Goal: Task Accomplishment & Management: Use online tool/utility

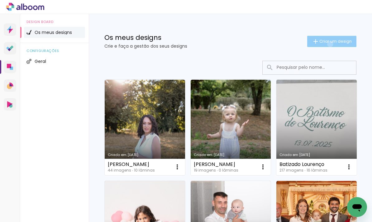
click at [329, 43] on span "Criar um design" at bounding box center [335, 41] width 32 height 4
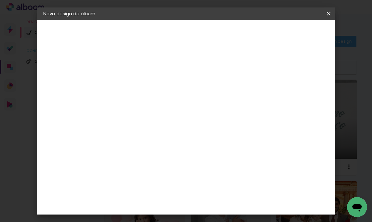
click at [145, 82] on input at bounding box center [145, 84] width 0 height 10
type input "Valentim - Ano"
type paper-input "Valentim - Ano"
click at [209, 28] on paper-button "Avançar" at bounding box center [193, 33] width 30 height 11
click at [182, 137] on paper-item "DreambooksPro" at bounding box center [154, 141] width 54 height 14
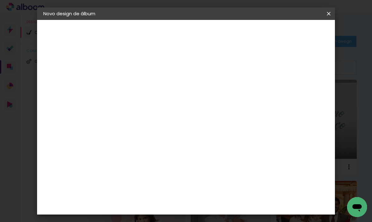
click at [0, 0] on slot "Avançar" at bounding box center [0, 0] width 0 height 0
click at [169, 106] on input "text" at bounding box center [157, 109] width 24 height 10
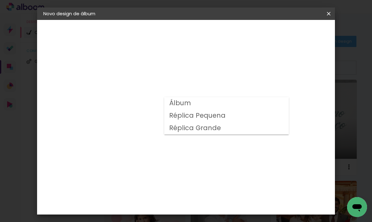
click at [230, 105] on paper-item "Álbum" at bounding box center [226, 103] width 124 height 12
type input "Álbum"
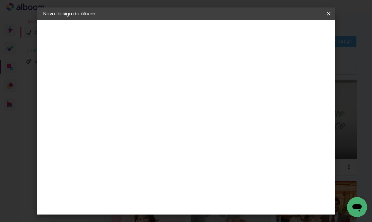
click at [187, 155] on span "20 × 30" at bounding box center [172, 161] width 29 height 13
click at [246, 36] on paper-button "Avançar" at bounding box center [231, 33] width 30 height 11
click at [260, 36] on span "Iniciar design" at bounding box center [253, 35] width 15 height 9
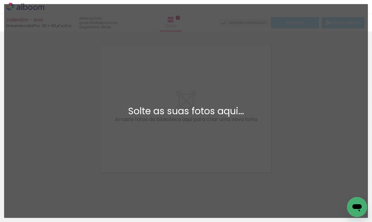
scroll to position [8, 0]
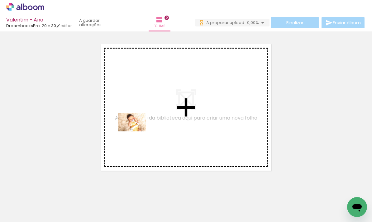
drag, startPoint x: 71, startPoint y: 199, endPoint x: 137, endPoint y: 131, distance: 94.0
click at [137, 131] on quentale-workspace at bounding box center [186, 111] width 372 height 222
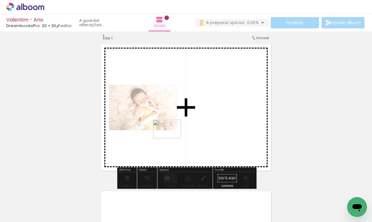
drag, startPoint x: 97, startPoint y: 198, endPoint x: 173, endPoint y: 137, distance: 97.2
click at [173, 137] on quentale-workspace at bounding box center [186, 111] width 372 height 222
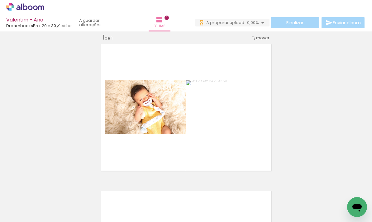
scroll to position [0, 47]
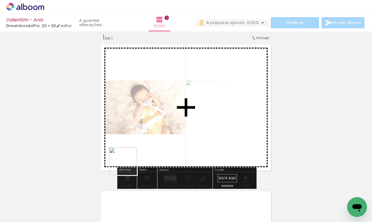
drag, startPoint x: 95, startPoint y: 194, endPoint x: 139, endPoint y: 157, distance: 57.7
click at [139, 157] on quentale-workspace at bounding box center [186, 111] width 372 height 222
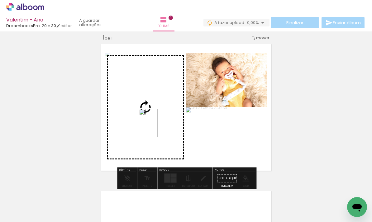
drag, startPoint x: 155, startPoint y: 187, endPoint x: 157, endPoint y: 128, distance: 59.8
click at [157, 128] on quentale-workspace at bounding box center [186, 111] width 372 height 222
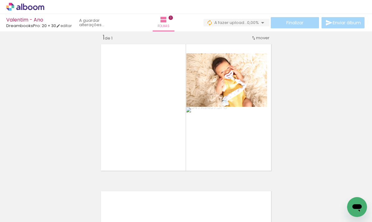
scroll to position [0, 320]
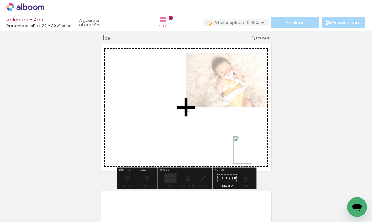
drag, startPoint x: 265, startPoint y: 199, endPoint x: 252, endPoint y: 154, distance: 46.0
click at [252, 154] on quentale-workspace at bounding box center [186, 111] width 372 height 222
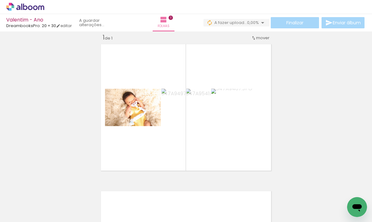
scroll to position [0, 142]
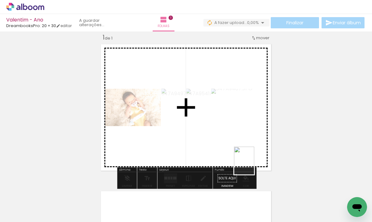
drag, startPoint x: 274, startPoint y: 207, endPoint x: 252, endPoint y: 165, distance: 47.5
click at [252, 165] on quentale-workspace at bounding box center [186, 111] width 372 height 222
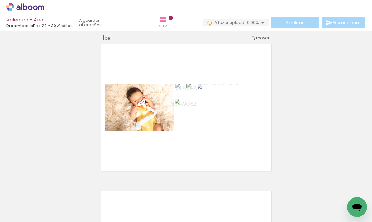
scroll to position [0, 133]
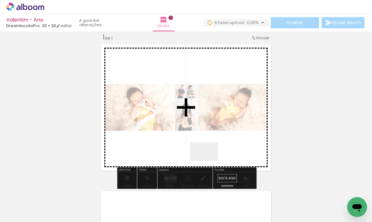
drag, startPoint x: 208, startPoint y: 186, endPoint x: 209, endPoint y: 157, distance: 28.7
click at [209, 157] on quentale-workspace at bounding box center [186, 111] width 372 height 222
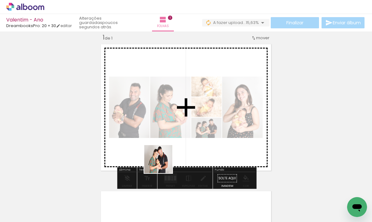
drag, startPoint x: 148, startPoint y: 199, endPoint x: 163, endPoint y: 164, distance: 38.5
click at [163, 164] on quentale-workspace at bounding box center [186, 111] width 372 height 222
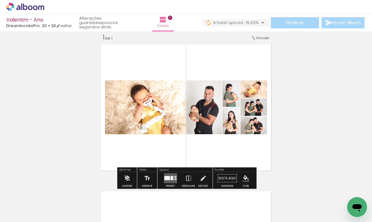
drag, startPoint x: 167, startPoint y: 178, endPoint x: 213, endPoint y: 161, distance: 49.6
click at [167, 178] on div at bounding box center [167, 178] width 6 height 4
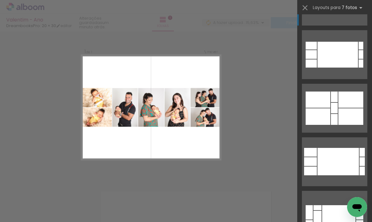
scroll to position [753, 0]
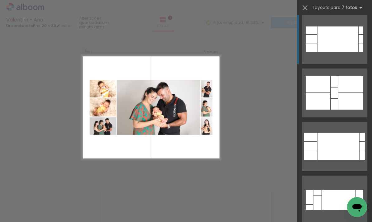
click at [325, 49] on div at bounding box center [337, 39] width 40 height 26
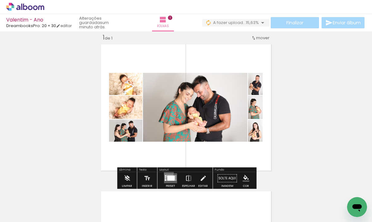
click at [167, 172] on div at bounding box center [170, 178] width 17 height 12
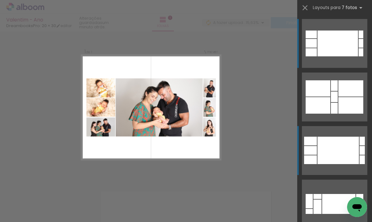
scroll to position [930, 0]
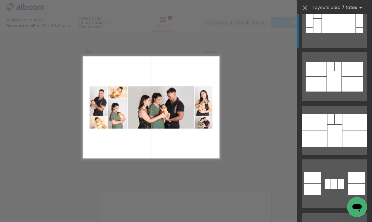
click at [328, 29] on div at bounding box center [338, 23] width 33 height 20
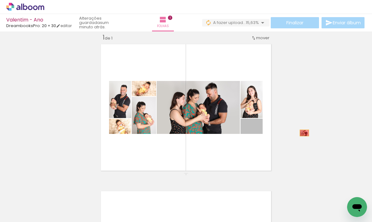
drag, startPoint x: 257, startPoint y: 131, endPoint x: 304, endPoint y: 133, distance: 47.0
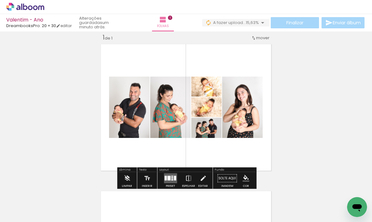
click at [178, 178] on paper-button "Preset" at bounding box center [170, 180] width 20 height 16
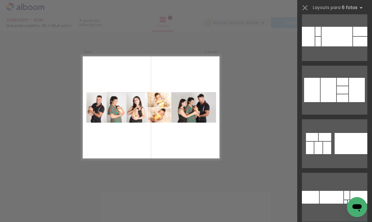
scroll to position [60, 0]
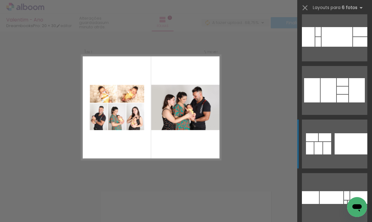
click at [332, 143] on quentale-layouter at bounding box center [334, 144] width 65 height 49
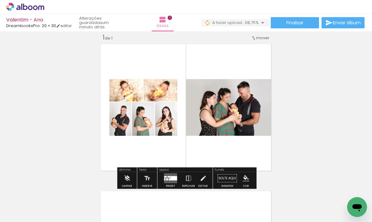
click at [173, 176] on div at bounding box center [173, 178] width 7 height 4
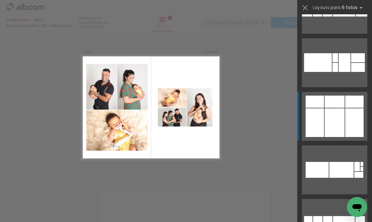
scroll to position [1052, 0]
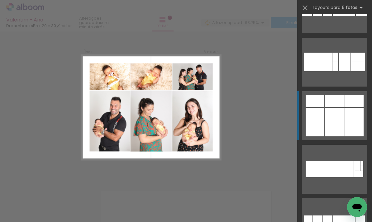
click at [342, 129] on div at bounding box center [334, 122] width 20 height 29
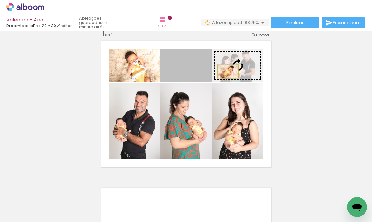
drag, startPoint x: 204, startPoint y: 75, endPoint x: 228, endPoint y: 72, distance: 24.2
click at [0, 0] on slot at bounding box center [0, 0] width 0 height 0
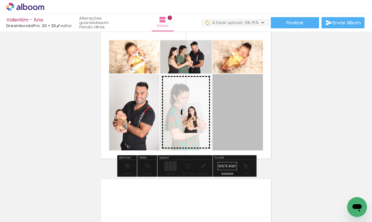
drag, startPoint x: 233, startPoint y: 118, endPoint x: 192, endPoint y: 118, distance: 41.1
click at [0, 0] on slot at bounding box center [0, 0] width 0 height 0
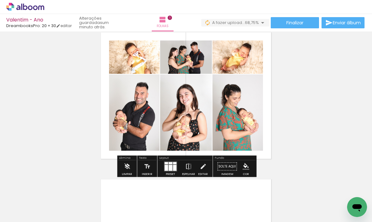
click at [277, 119] on div "Inserir folha 1 de 1" at bounding box center [186, 161] width 372 height 294
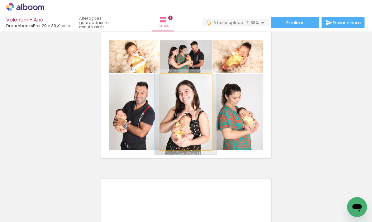
click at [179, 83] on div at bounding box center [177, 80] width 10 height 10
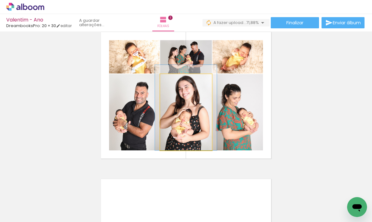
drag, startPoint x: 193, startPoint y: 118, endPoint x: 193, endPoint y: 114, distance: 4.7
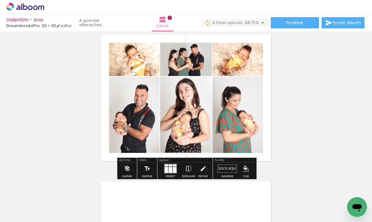
scroll to position [17, 0]
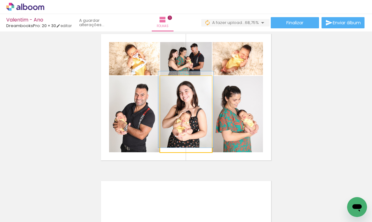
drag, startPoint x: 175, startPoint y: 84, endPoint x: 156, endPoint y: 85, distance: 18.7
type paper-slider "100"
click at [0, 0] on slot at bounding box center [0, 0] width 0 height 0
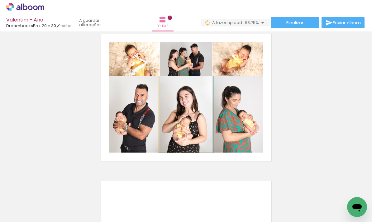
drag, startPoint x: 198, startPoint y: 105, endPoint x: 198, endPoint y: 109, distance: 3.4
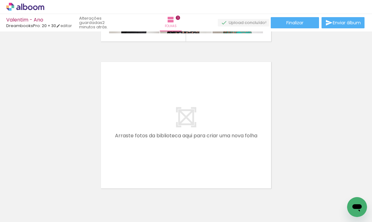
scroll to position [0, 545]
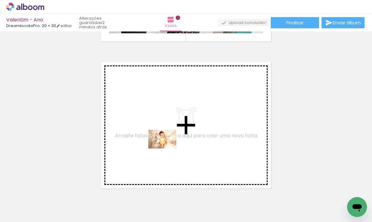
drag, startPoint x: 116, startPoint y: 201, endPoint x: 167, endPoint y: 148, distance: 73.1
click at [167, 148] on quentale-workspace at bounding box center [186, 111] width 372 height 222
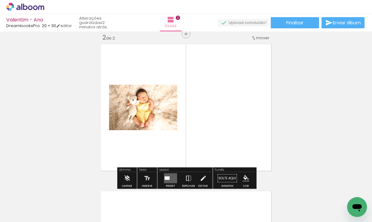
scroll to position [0, 649]
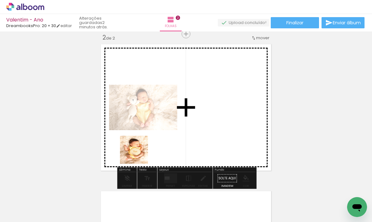
drag, startPoint x: 82, startPoint y: 199, endPoint x: 138, endPoint y: 154, distance: 72.5
click at [138, 154] on quentale-workspace at bounding box center [186, 111] width 372 height 222
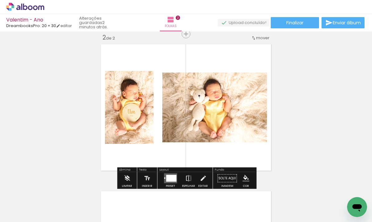
scroll to position [0, 762]
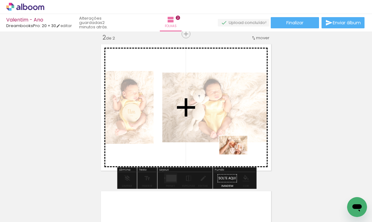
drag, startPoint x: 216, startPoint y: 199, endPoint x: 238, endPoint y: 154, distance: 49.1
click at [238, 154] on quentale-workspace at bounding box center [186, 111] width 372 height 222
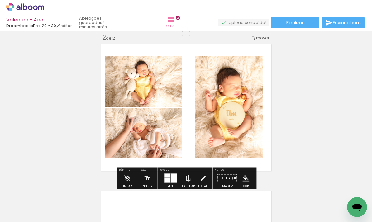
scroll to position [0, 1]
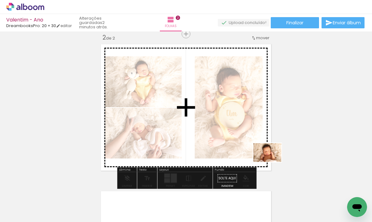
drag, startPoint x: 343, startPoint y: 197, endPoint x: 272, endPoint y: 162, distance: 79.6
click at [272, 162] on quentale-workspace at bounding box center [186, 111] width 372 height 222
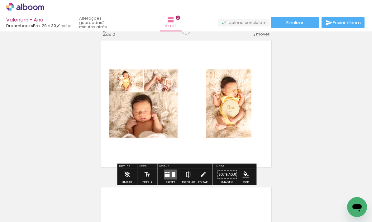
scroll to position [0, 0]
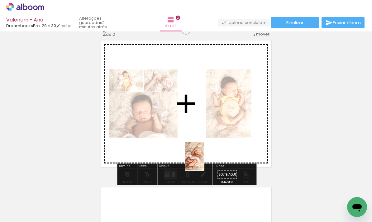
drag, startPoint x: 213, startPoint y: 201, endPoint x: 204, endPoint y: 159, distance: 42.9
click at [204, 159] on quentale-workspace at bounding box center [186, 111] width 372 height 222
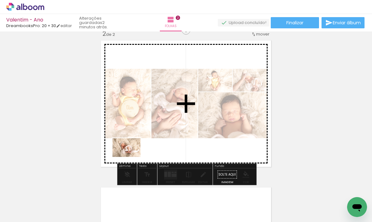
drag, startPoint x: 113, startPoint y: 199, endPoint x: 131, endPoint y: 157, distance: 45.3
click at [131, 157] on quentale-workspace at bounding box center [186, 111] width 372 height 222
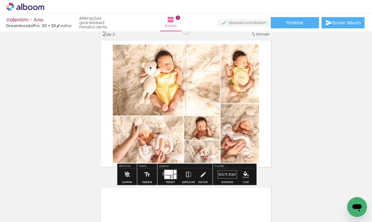
click at [164, 174] on quentale-layouter at bounding box center [170, 175] width 13 height 10
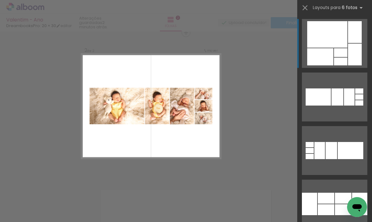
scroll to position [155, 0]
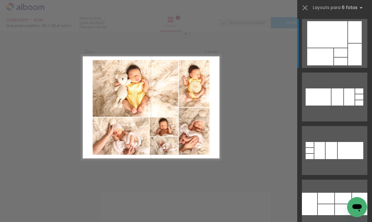
click at [346, 60] on div at bounding box center [340, 62] width 13 height 8
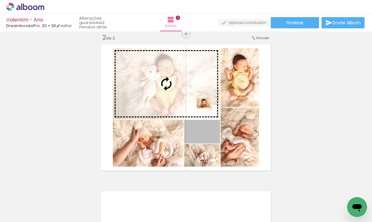
drag, startPoint x: 211, startPoint y: 141, endPoint x: 204, endPoint y: 103, distance: 38.1
click at [0, 0] on slot at bounding box center [0, 0] width 0 height 0
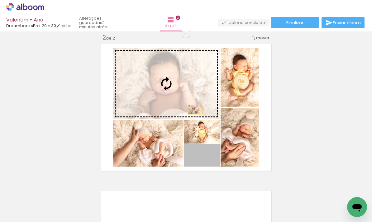
drag, startPoint x: 211, startPoint y: 160, endPoint x: 195, endPoint y: 110, distance: 52.5
click at [0, 0] on slot at bounding box center [0, 0] width 0 height 0
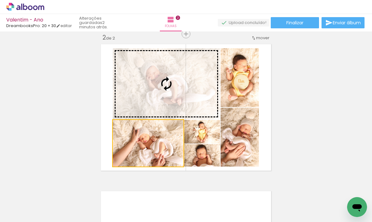
drag, startPoint x: 155, startPoint y: 147, endPoint x: 166, endPoint y: 110, distance: 38.6
click at [0, 0] on slot at bounding box center [0, 0] width 0 height 0
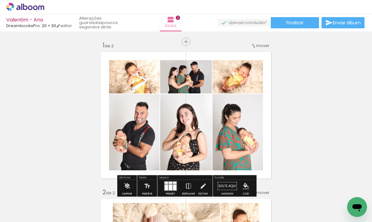
scroll to position [0, 596]
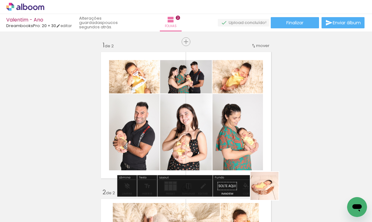
drag, startPoint x: 273, startPoint y: 203, endPoint x: 252, endPoint y: 152, distance: 55.7
click at [252, 152] on quentale-workspace at bounding box center [186, 111] width 372 height 222
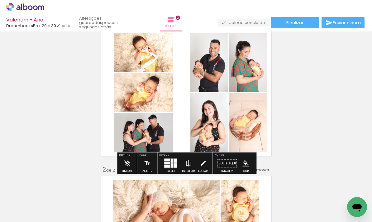
scroll to position [27, 0]
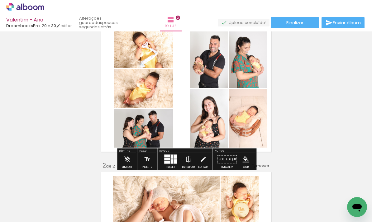
click at [175, 157] on div at bounding box center [175, 157] width 3 height 4
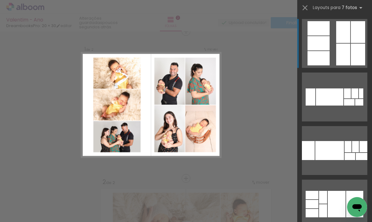
scroll to position [8, 0]
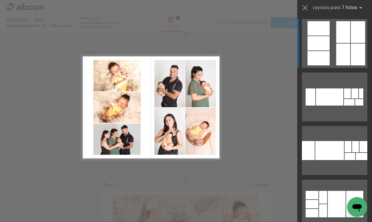
click at [336, 54] on div at bounding box center [343, 55] width 14 height 22
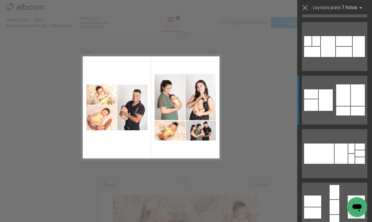
scroll to position [745, 0]
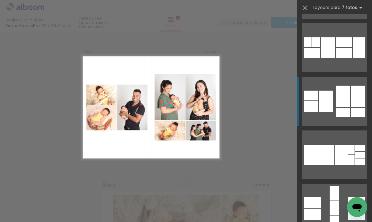
click at [332, 111] on quentale-layouter at bounding box center [334, 101] width 65 height 49
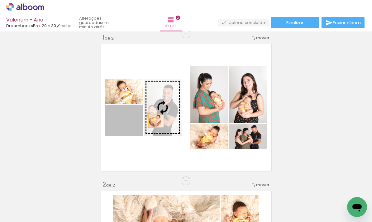
drag, startPoint x: 126, startPoint y: 127, endPoint x: 157, endPoint y: 121, distance: 31.8
click at [0, 0] on slot at bounding box center [0, 0] width 0 height 0
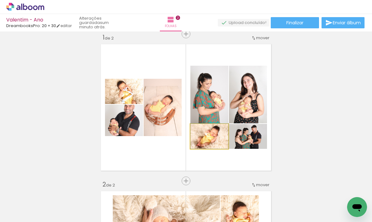
drag, startPoint x: 201, startPoint y: 131, endPoint x: 114, endPoint y: 120, distance: 87.9
type paper-slider "100"
click at [0, 0] on slot at bounding box center [0, 0] width 0 height 0
drag, startPoint x: 200, startPoint y: 132, endPoint x: 133, endPoint y: 121, distance: 67.7
click at [0, 0] on slot at bounding box center [0, 0] width 0 height 0
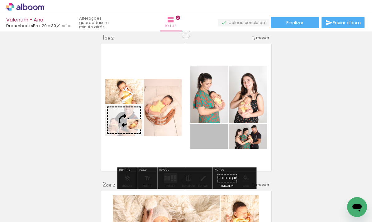
drag, startPoint x: 210, startPoint y: 136, endPoint x: 134, endPoint y: 124, distance: 77.2
click at [0, 0] on slot at bounding box center [0, 0] width 0 height 0
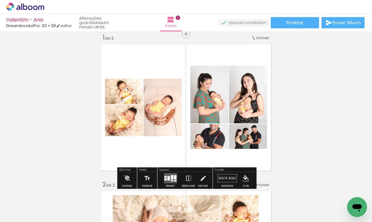
click at [171, 177] on div at bounding box center [172, 177] width 2 height 4
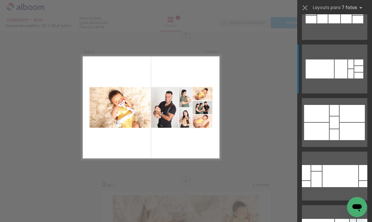
scroll to position [1099, 0]
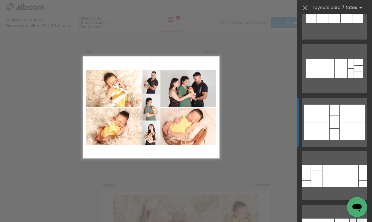
click at [324, 139] on div at bounding box center [316, 130] width 25 height 17
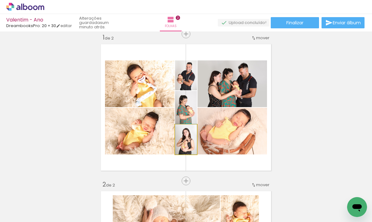
click at [187, 131] on div at bounding box center [186, 131] width 6 height 6
click at [188, 131] on div at bounding box center [186, 131] width 6 height 6
drag, startPoint x: 191, startPoint y: 147, endPoint x: 197, endPoint y: 147, distance: 5.6
click at [197, 147] on quentale-layouter at bounding box center [185, 107] width 175 height 131
click at [186, 132] on div at bounding box center [186, 131] width 6 height 6
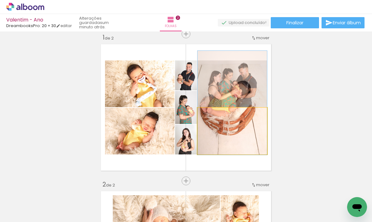
drag, startPoint x: 234, startPoint y: 139, endPoint x: 229, endPoint y: 100, distance: 38.9
click at [0, 0] on slot at bounding box center [0, 0] width 0 height 0
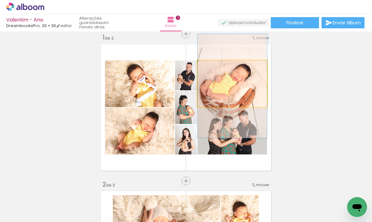
drag, startPoint x: 253, startPoint y: 97, endPoint x: 250, endPoint y: 99, distance: 3.5
drag, startPoint x: 250, startPoint y: 99, endPoint x: 256, endPoint y: 98, distance: 6.0
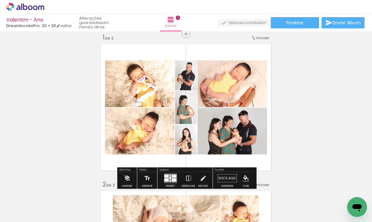
click at [170, 180] on quentale-layouter at bounding box center [170, 178] width 13 height 10
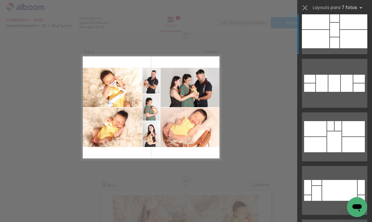
scroll to position [1355, 0]
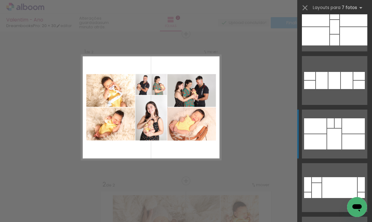
click at [331, 134] on div at bounding box center [334, 139] width 14 height 21
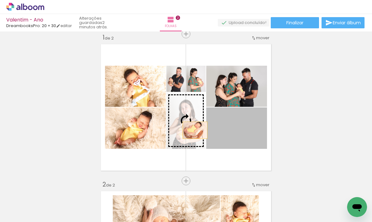
drag, startPoint x: 241, startPoint y: 135, endPoint x: 194, endPoint y: 130, distance: 47.3
click at [0, 0] on slot at bounding box center [0, 0] width 0 height 0
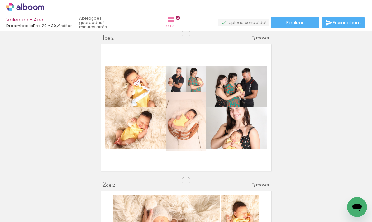
drag, startPoint x: 179, startPoint y: 129, endPoint x: 234, endPoint y: 131, distance: 54.8
click at [0, 0] on slot at bounding box center [0, 0] width 0 height 0
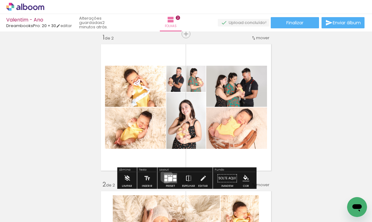
click at [166, 176] on quentale-layouter at bounding box center [170, 178] width 13 height 10
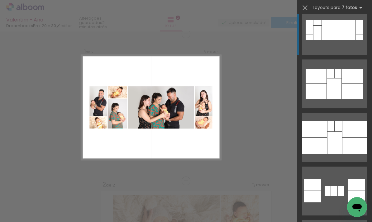
scroll to position [1793, 0]
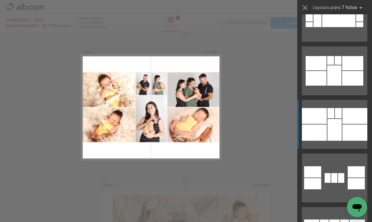
click at [335, 115] on div at bounding box center [338, 113] width 7 height 10
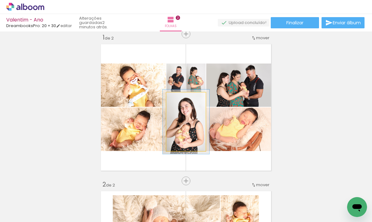
type paper-slider "110"
click at [181, 97] on div at bounding box center [181, 99] width 6 height 6
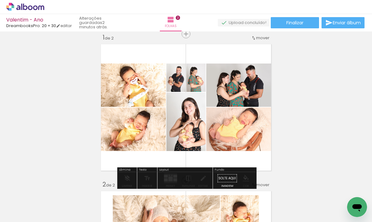
drag, startPoint x: 191, startPoint y: 122, endPoint x: 196, endPoint y: 122, distance: 4.4
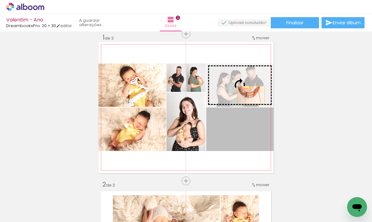
drag, startPoint x: 255, startPoint y: 129, endPoint x: 251, endPoint y: 95, distance: 34.2
click at [0, 0] on slot at bounding box center [0, 0] width 0 height 0
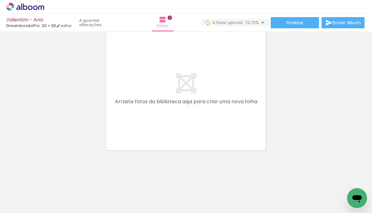
scroll to position [0, 1032]
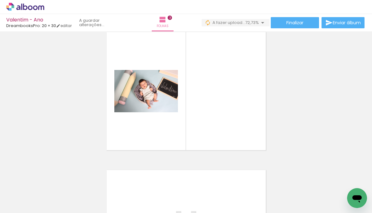
drag, startPoint x: 148, startPoint y: 191, endPoint x: 174, endPoint y: 109, distance: 86.0
click at [174, 109] on quentale-workspace at bounding box center [186, 106] width 372 height 213
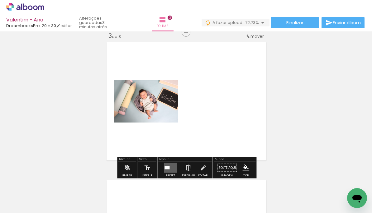
scroll to position [284, 0]
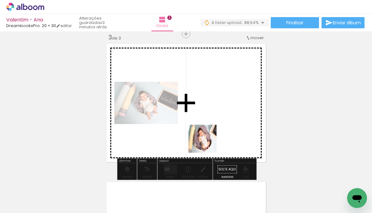
drag, startPoint x: 179, startPoint y: 190, endPoint x: 207, endPoint y: 143, distance: 54.4
click at [207, 143] on quentale-workspace at bounding box center [186, 106] width 372 height 213
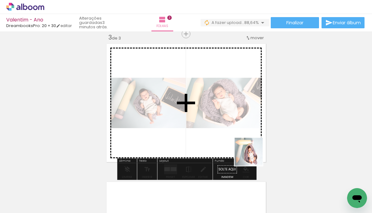
drag, startPoint x: 257, startPoint y: 194, endPoint x: 249, endPoint y: 142, distance: 52.6
click at [249, 142] on quentale-workspace at bounding box center [186, 106] width 372 height 213
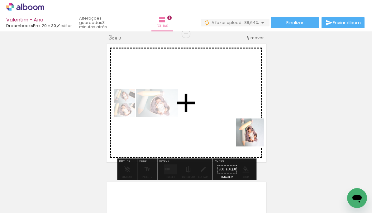
drag, startPoint x: 287, startPoint y: 190, endPoint x: 252, endPoint y: 134, distance: 65.6
click at [252, 134] on quentale-workspace at bounding box center [186, 106] width 372 height 213
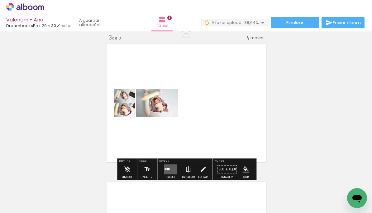
drag, startPoint x: 235, startPoint y: 115, endPoint x: 291, endPoint y: 125, distance: 57.2
click at [291, 125] on div "Inserir folha 1 de 3 Inserir folha 2 de 3 Inserir folha 3 de 3" at bounding box center [186, 25] width 372 height 553
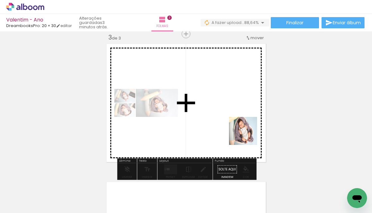
drag, startPoint x: 249, startPoint y: 184, endPoint x: 247, endPoint y: 135, distance: 48.6
click at [247, 135] on quentale-workspace at bounding box center [186, 106] width 372 height 213
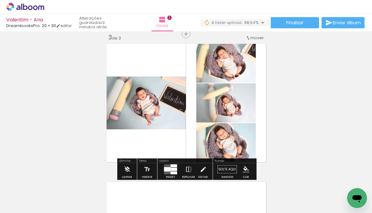
scroll to position [0, 1209]
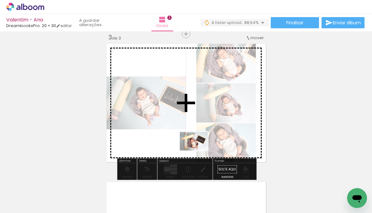
drag, startPoint x: 252, startPoint y: 186, endPoint x: 198, endPoint y: 151, distance: 64.9
click at [198, 151] on quentale-workspace at bounding box center [186, 106] width 372 height 213
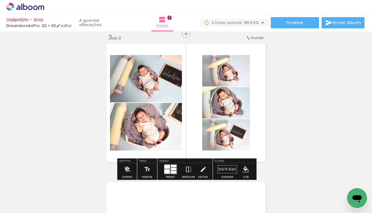
scroll to position [0, 0]
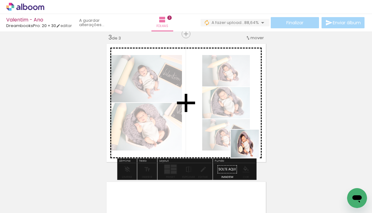
drag, startPoint x: 314, startPoint y: 194, endPoint x: 247, endPoint y: 147, distance: 81.3
click at [247, 147] on quentale-workspace at bounding box center [186, 106] width 372 height 213
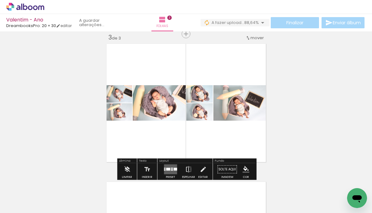
click at [174, 167] on quentale-layouter at bounding box center [170, 170] width 13 height 10
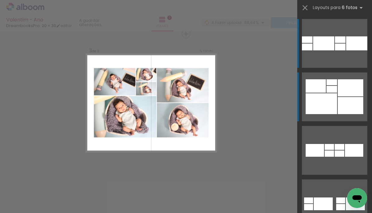
click at [337, 94] on div at bounding box center [350, 87] width 26 height 17
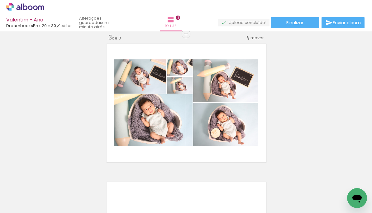
scroll to position [0, 1209]
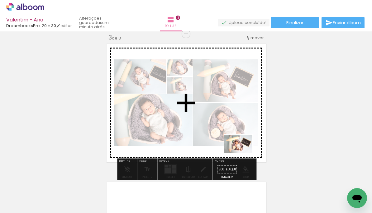
drag, startPoint x: 284, startPoint y: 196, endPoint x: 243, endPoint y: 153, distance: 59.4
click at [243, 153] on quentale-workspace at bounding box center [186, 106] width 372 height 213
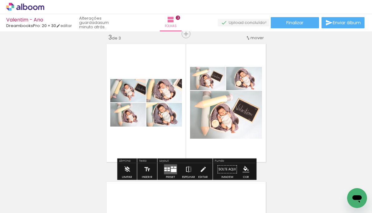
click at [173, 170] on div at bounding box center [174, 170] width 6 height 3
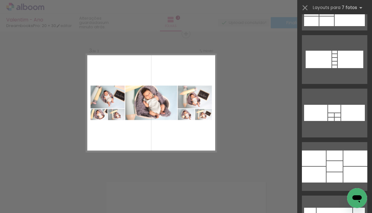
scroll to position [741, 0]
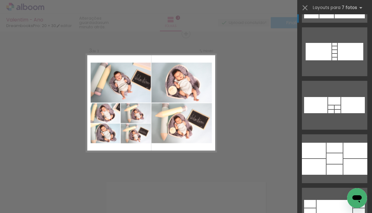
click at [340, 17] on div at bounding box center [349, 8] width 30 height 20
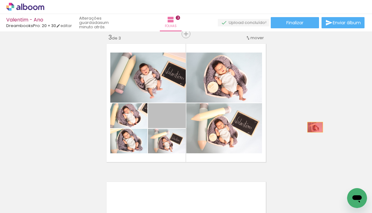
drag, startPoint x: 241, startPoint y: 127, endPoint x: 320, endPoint y: 128, distance: 78.7
click at [320, 128] on div "Inserir folha 1 de 3 Inserir folha 2 de 3 Inserir folha 3 de 3" at bounding box center [186, 25] width 372 height 553
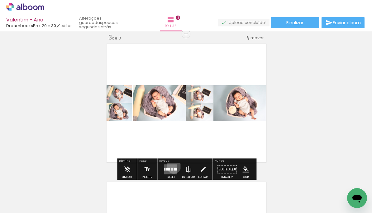
click at [172, 166] on quentale-layouter at bounding box center [170, 170] width 13 height 10
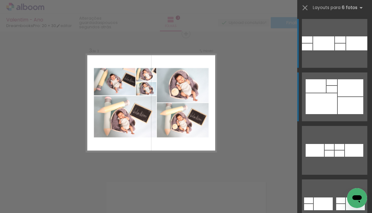
click at [340, 92] on div at bounding box center [350, 87] width 26 height 17
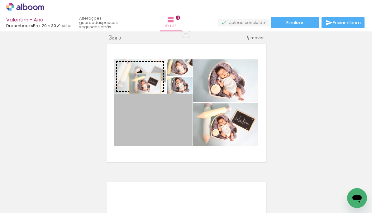
drag, startPoint x: 161, startPoint y: 126, endPoint x: 143, endPoint y: 81, distance: 49.1
click at [0, 0] on slot at bounding box center [0, 0] width 0 height 0
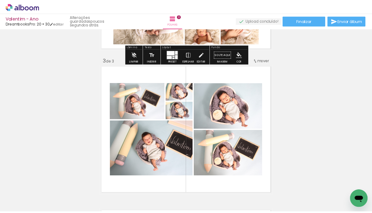
scroll to position [303, 0]
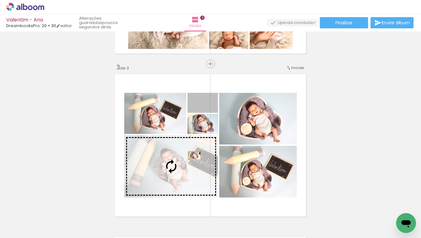
drag, startPoint x: 206, startPoint y: 128, endPoint x: 194, endPoint y: 155, distance: 29.7
click at [0, 0] on slot at bounding box center [0, 0] width 0 height 0
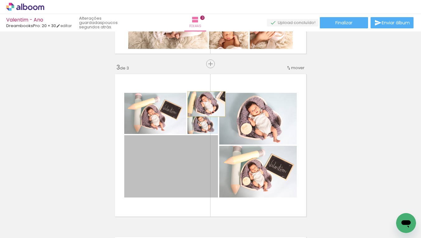
drag, startPoint x: 196, startPoint y: 168, endPoint x: 206, endPoint y: 104, distance: 64.9
click at [0, 0] on slot at bounding box center [0, 0] width 0 height 0
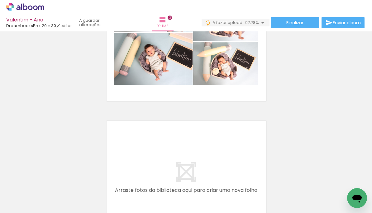
scroll to position [0, 0]
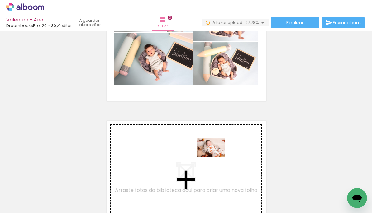
drag, startPoint x: 349, startPoint y: 187, endPoint x: 216, endPoint y: 157, distance: 137.2
click at [216, 157] on quentale-workspace at bounding box center [186, 106] width 372 height 213
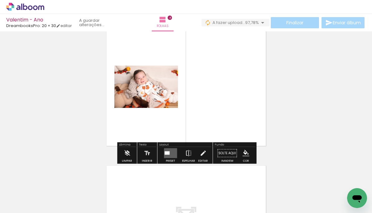
scroll to position [433, 0]
